Goal: Information Seeking & Learning: Learn about a topic

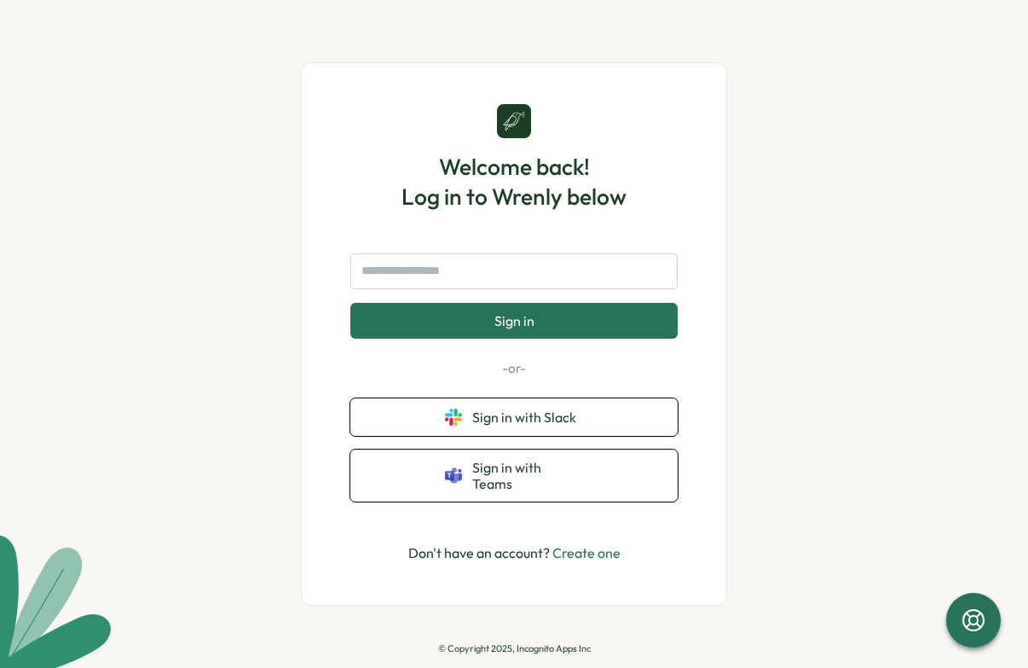
click at [522, 285] on input "text" at bounding box center [513, 271] width 327 height 36
type input "**********"
click at [552, 317] on button "Sign in" at bounding box center [513, 321] width 327 height 36
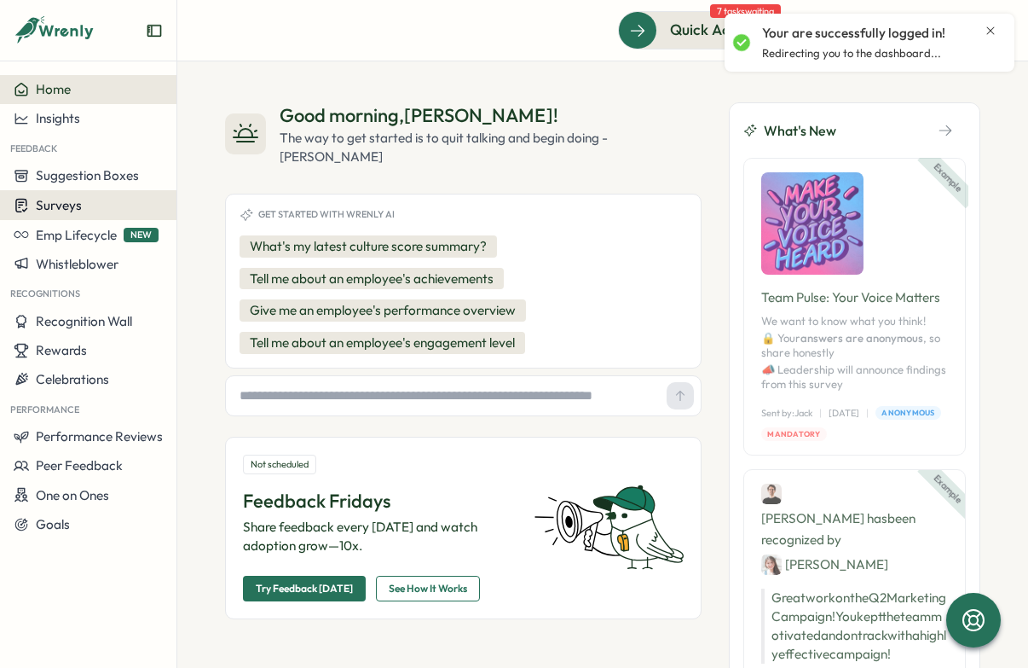
click at [47, 204] on span "Surveys" at bounding box center [59, 205] width 46 height 16
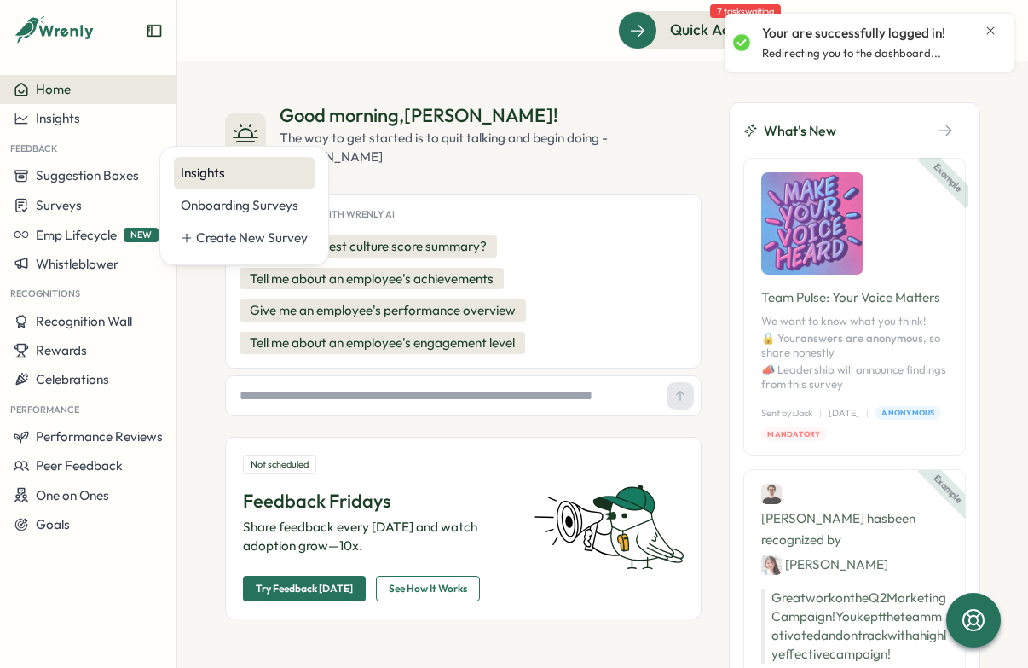
click at [234, 174] on div "Insights" at bounding box center [244, 173] width 127 height 19
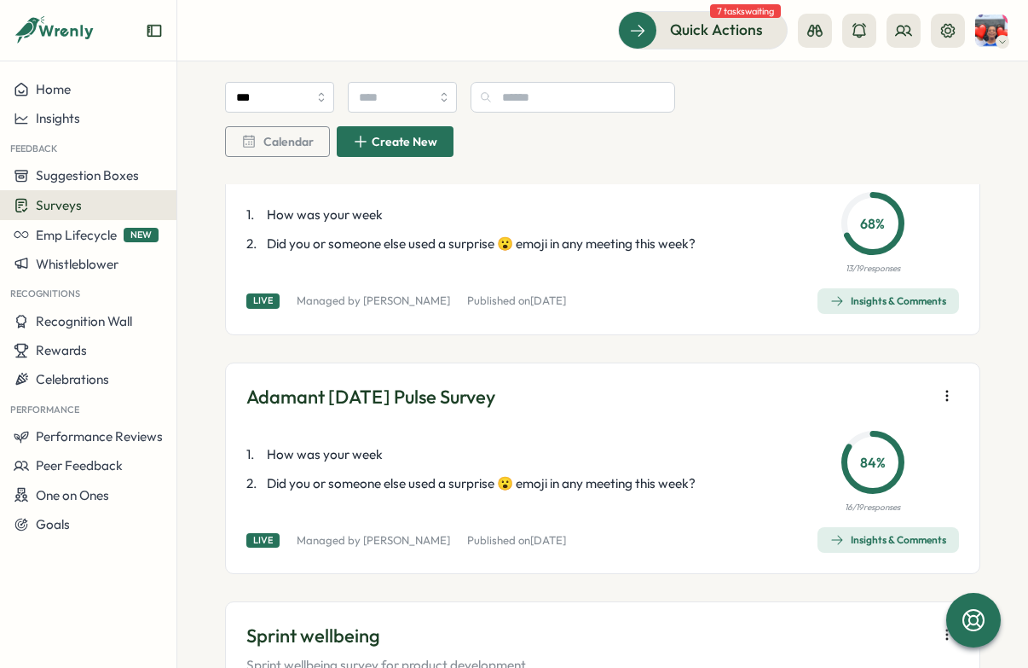
scroll to position [640, 0]
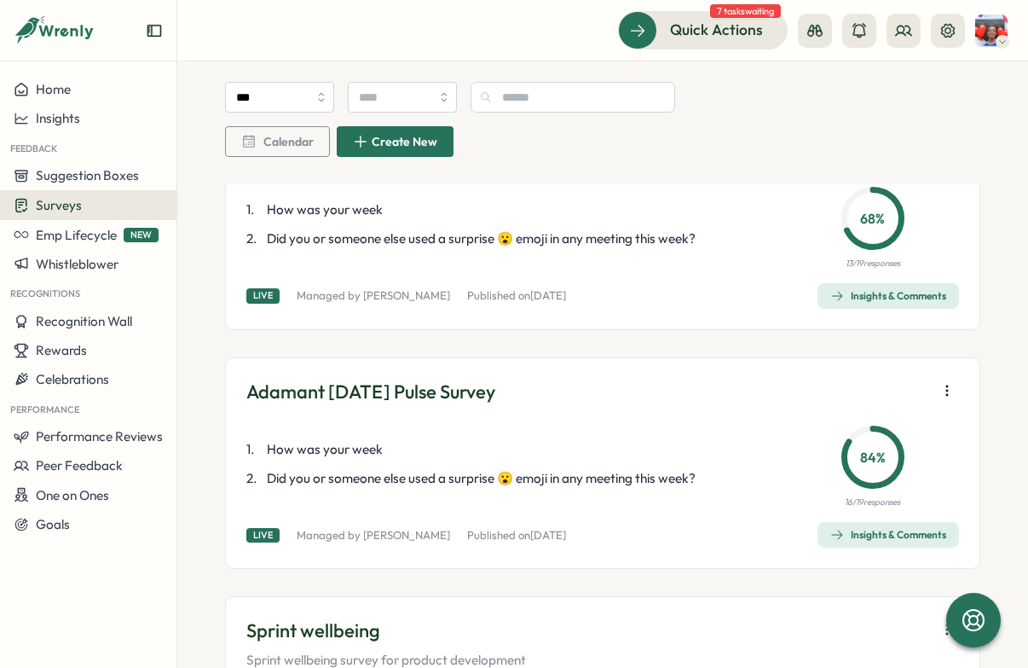
click at [835, 533] on div "Insights & Comments" at bounding box center [888, 535] width 116 height 14
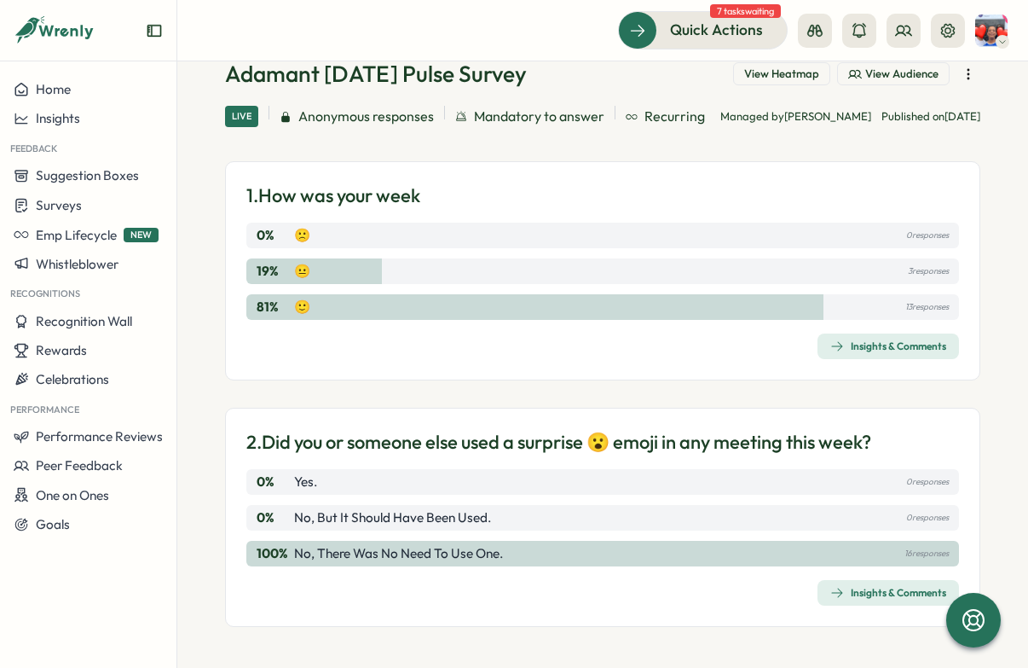
scroll to position [108, 0]
click at [845, 353] on div "Insights & Comments" at bounding box center [888, 346] width 116 height 14
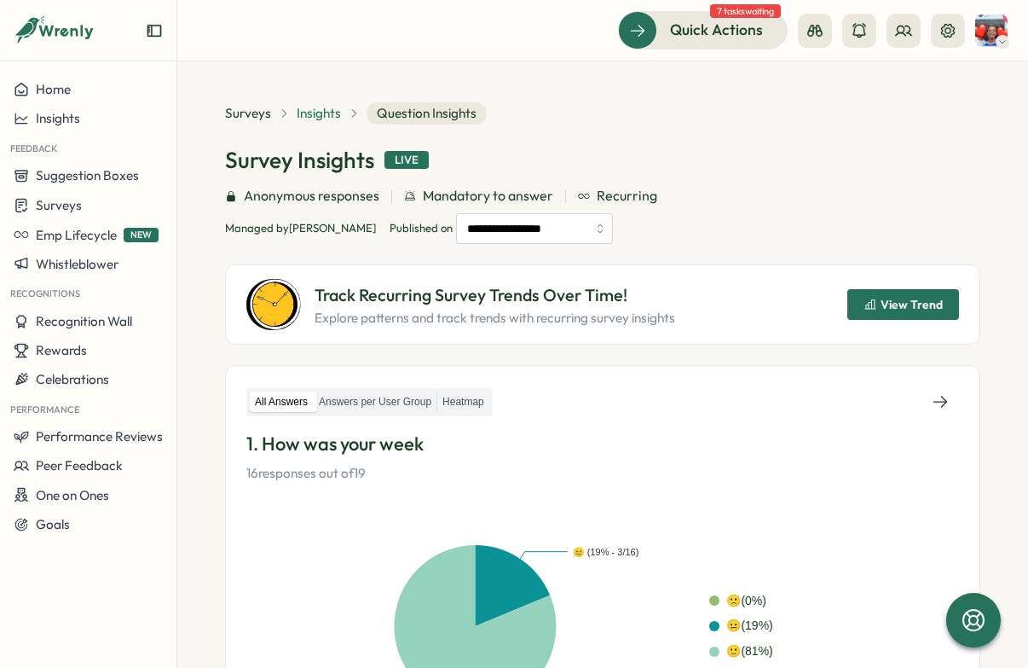
click at [330, 117] on span "Insights" at bounding box center [319, 113] width 44 height 19
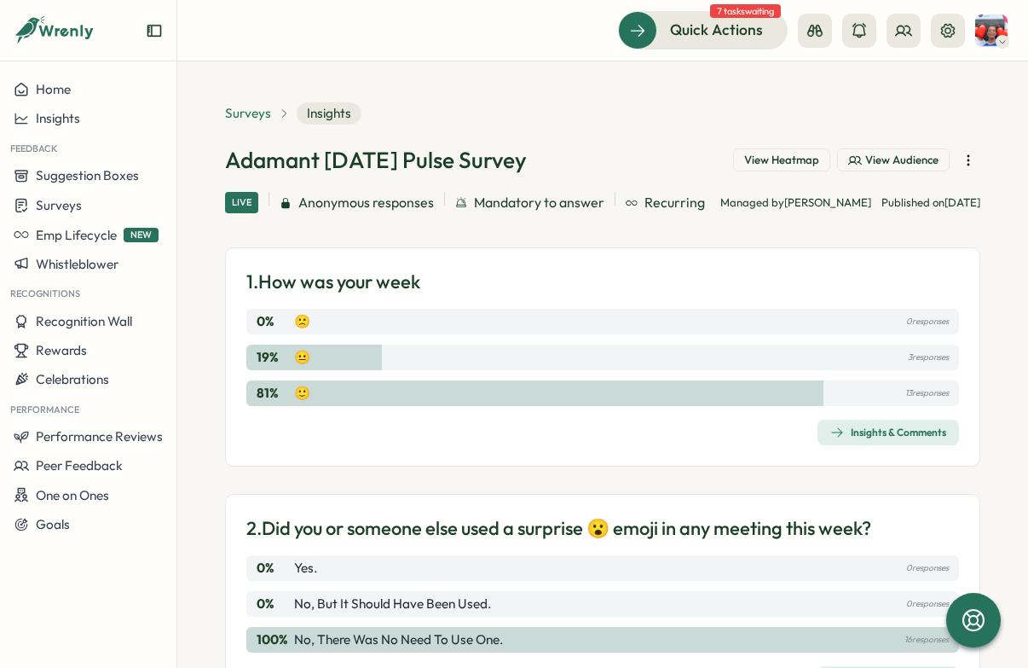
click at [252, 111] on span "Surveys" at bounding box center [248, 113] width 46 height 19
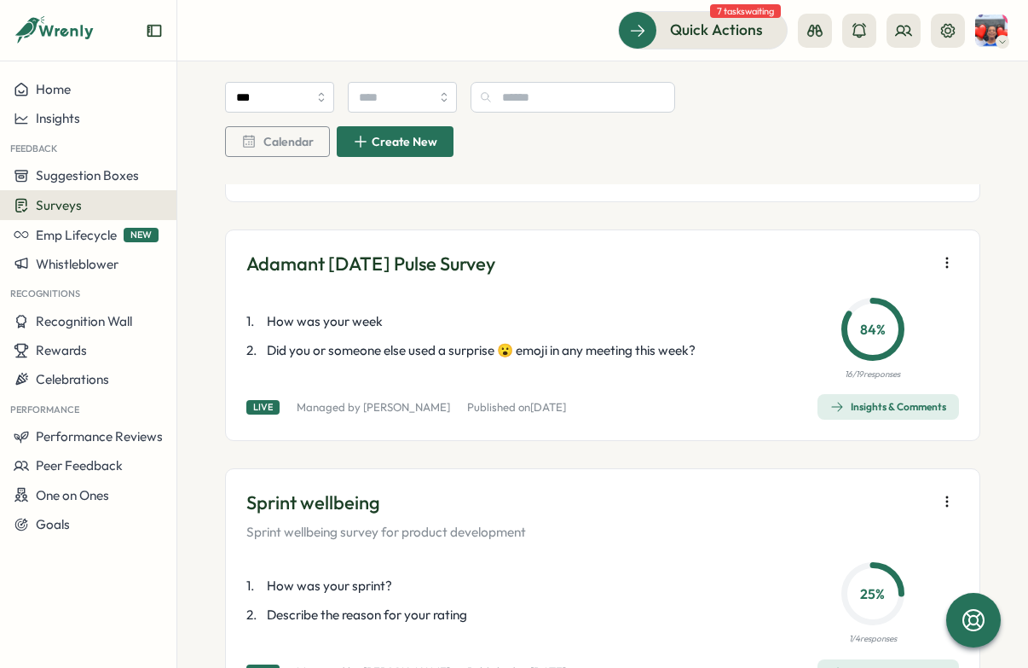
scroll to position [765, 0]
